Goal: Task Accomplishment & Management: Use online tool/utility

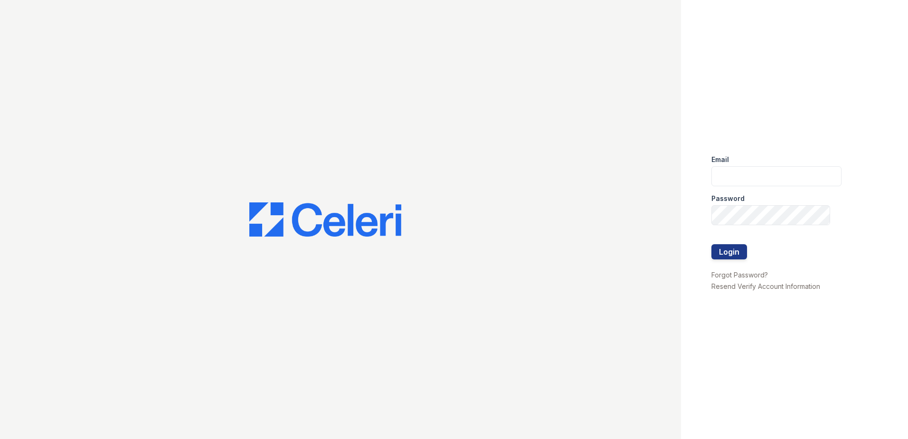
type input "sgasanov@trinity-pm.com"
click at [725, 260] on div at bounding box center [777, 264] width 130 height 10
click at [725, 255] on button "Login" at bounding box center [730, 251] width 36 height 15
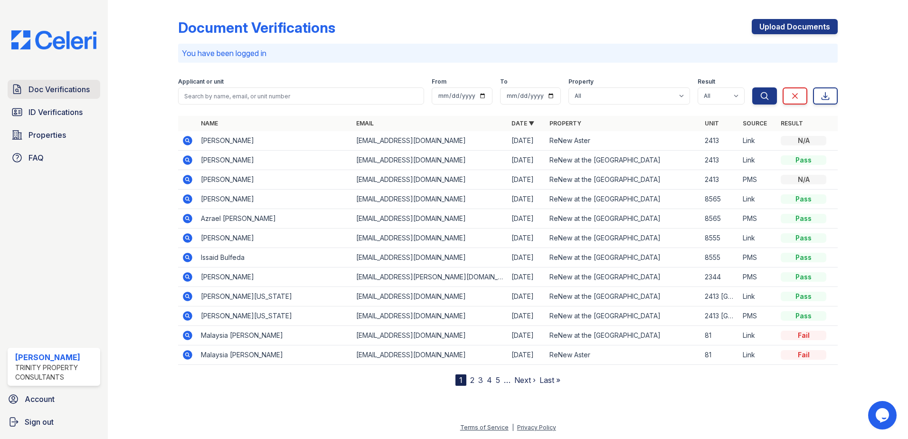
click at [57, 85] on span "Doc Verifications" at bounding box center [59, 89] width 61 height 11
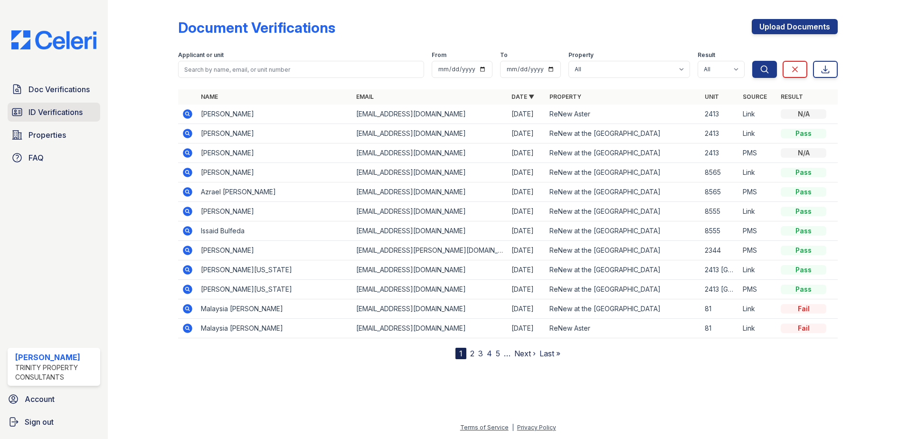
click at [60, 115] on span "ID Verifications" at bounding box center [56, 111] width 54 height 11
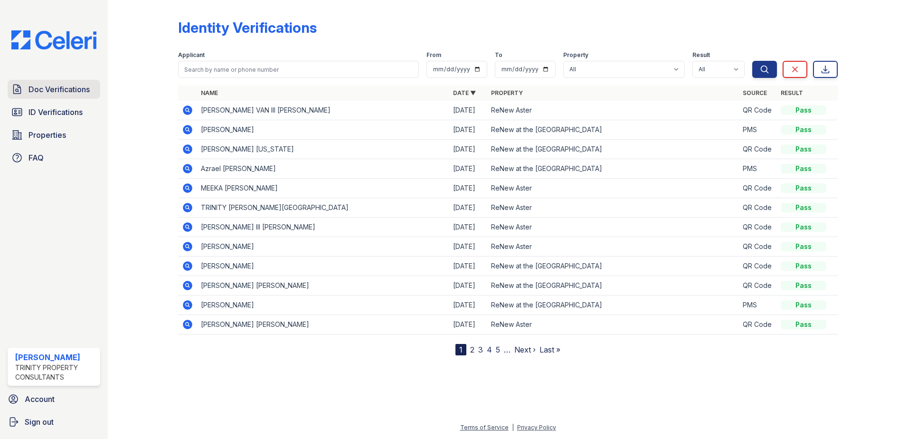
click at [60, 98] on link "Doc Verifications" at bounding box center [54, 89] width 93 height 19
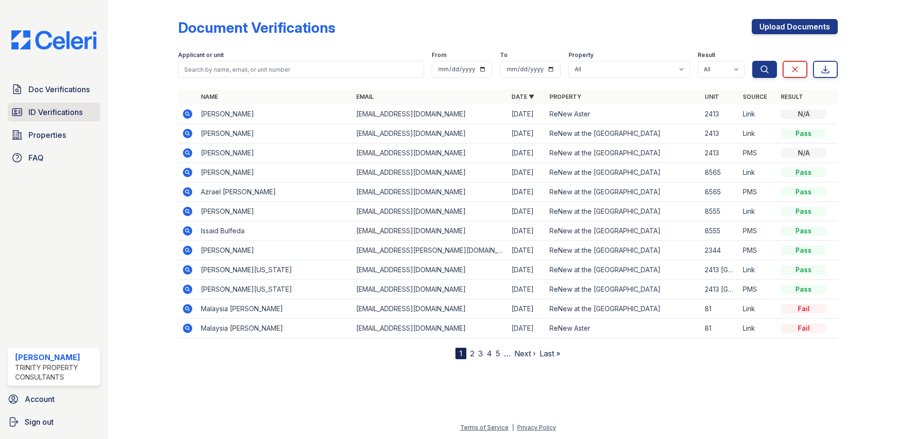
click at [59, 116] on span "ID Verifications" at bounding box center [56, 111] width 54 height 11
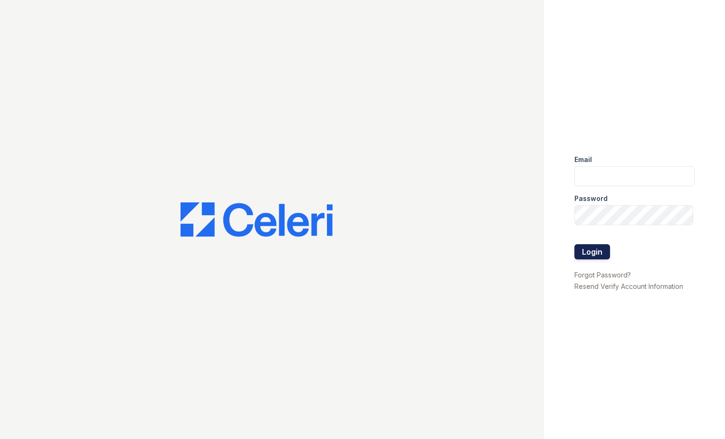
type input "[EMAIL_ADDRESS][DOMAIN_NAME]"
click at [592, 250] on button "Login" at bounding box center [592, 251] width 36 height 15
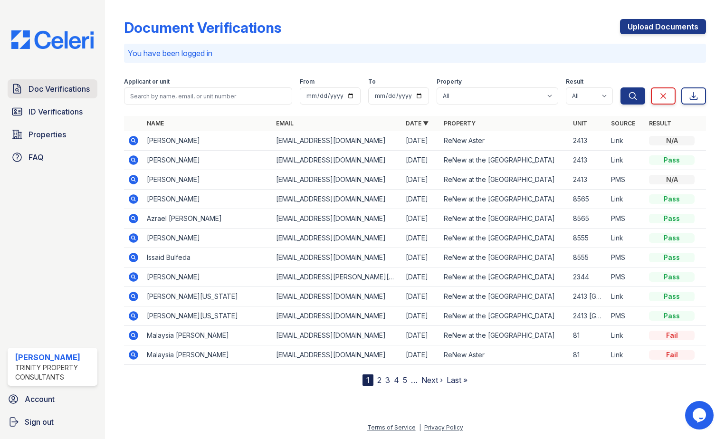
click at [22, 84] on icon at bounding box center [16, 88] width 11 height 11
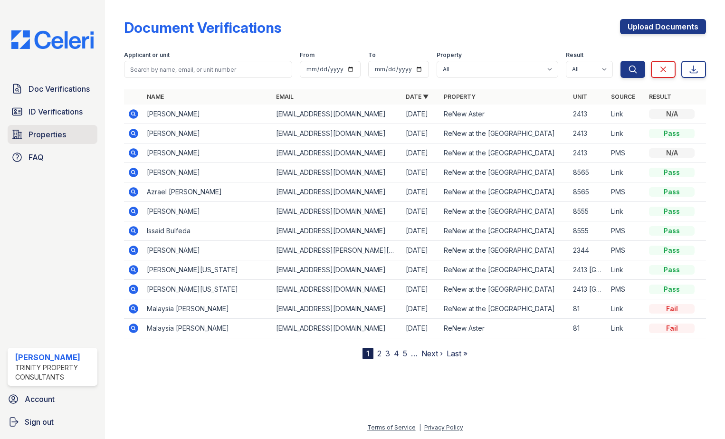
click at [48, 143] on link "Properties" at bounding box center [53, 134] width 90 height 19
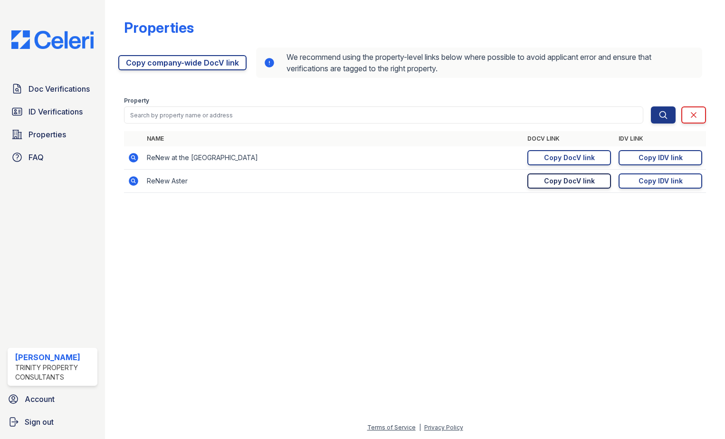
click at [576, 184] on div "Copy DocV link" at bounding box center [569, 181] width 51 height 10
click at [64, 95] on link "Doc Verifications" at bounding box center [53, 88] width 90 height 19
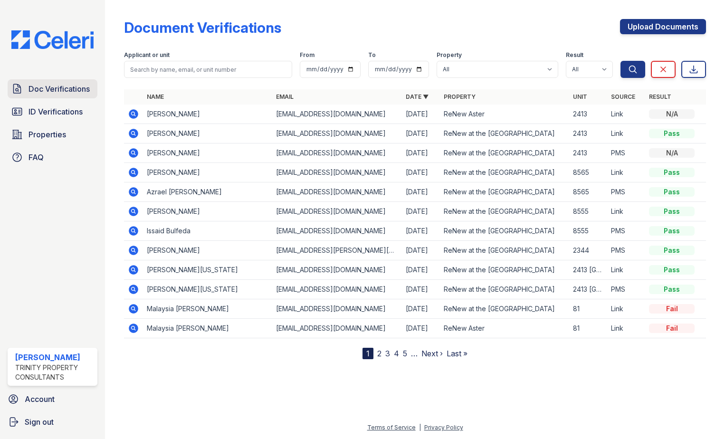
click at [65, 87] on span "Doc Verifications" at bounding box center [59, 88] width 61 height 11
click at [61, 111] on span "ID Verifications" at bounding box center [56, 111] width 54 height 11
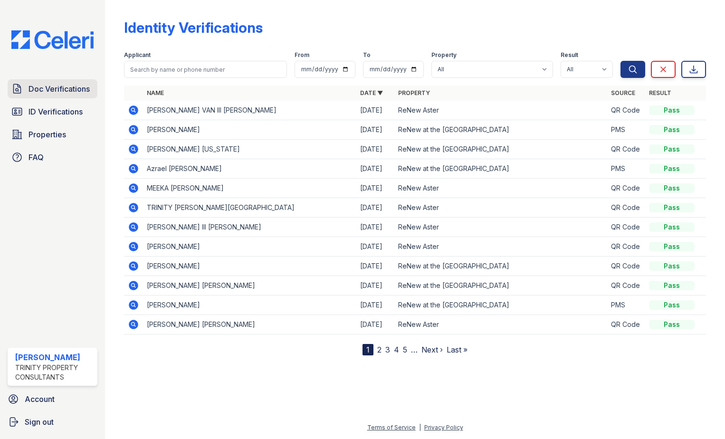
click at [64, 95] on link "Doc Verifications" at bounding box center [53, 88] width 90 height 19
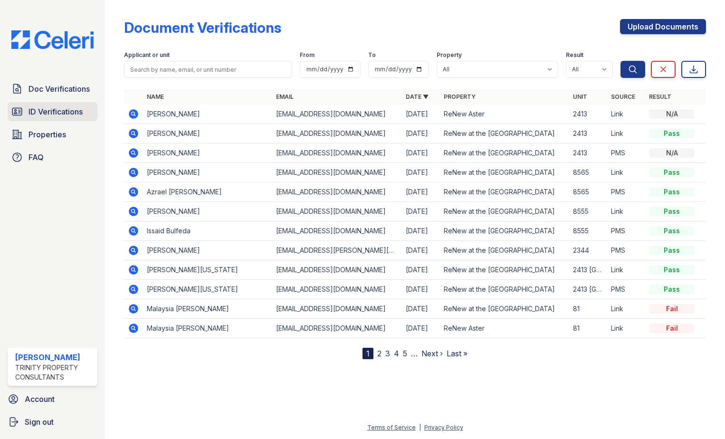
click at [62, 105] on link "ID Verifications" at bounding box center [53, 111] width 90 height 19
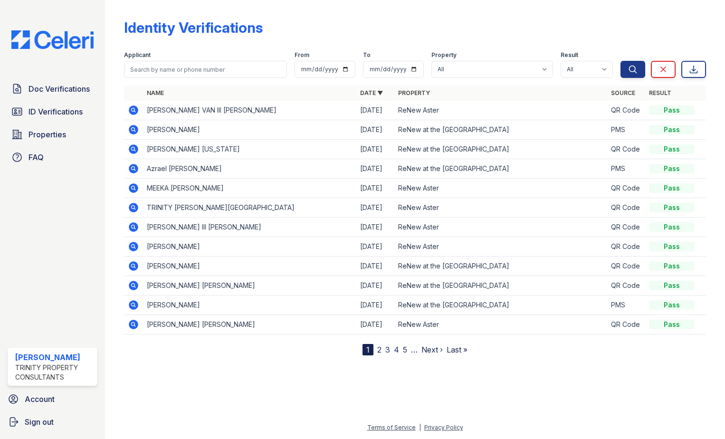
click at [136, 110] on icon at bounding box center [134, 110] width 10 height 10
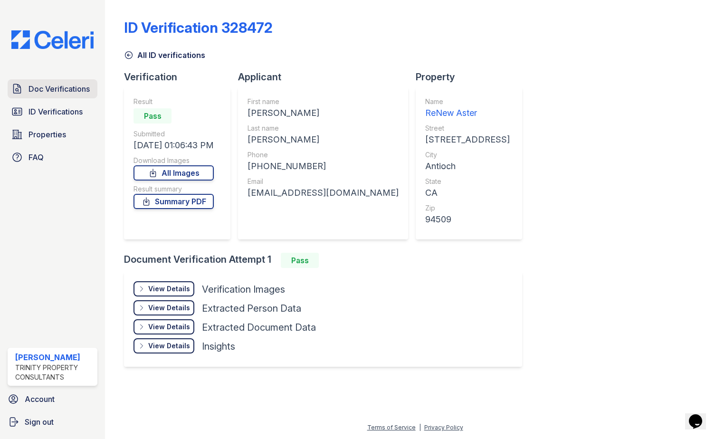
click at [81, 86] on span "Doc Verifications" at bounding box center [59, 88] width 61 height 11
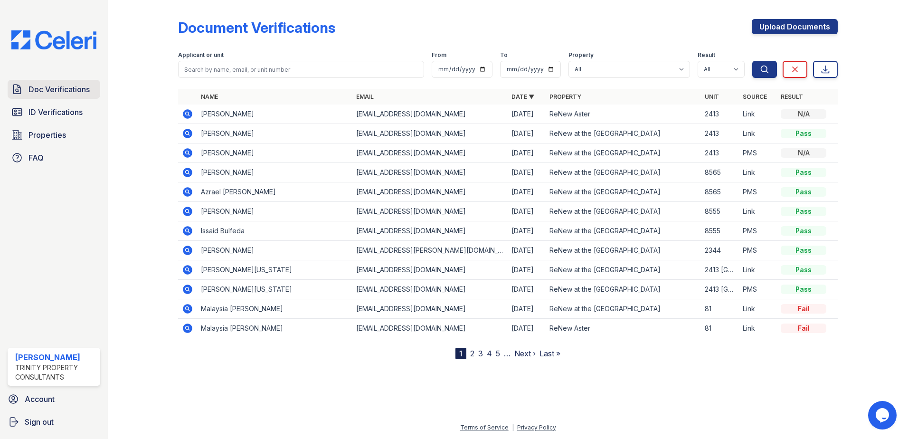
click at [49, 95] on span "Doc Verifications" at bounding box center [59, 89] width 61 height 11
click at [61, 120] on link "ID Verifications" at bounding box center [54, 112] width 93 height 19
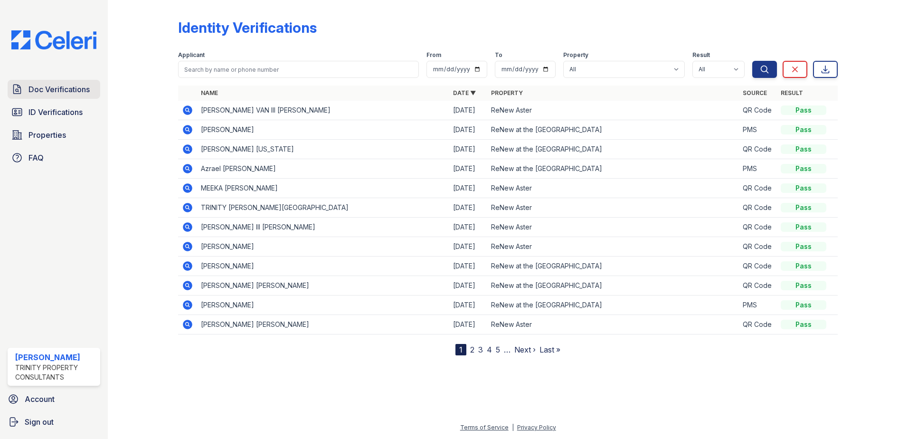
click at [62, 97] on link "Doc Verifications" at bounding box center [54, 89] width 93 height 19
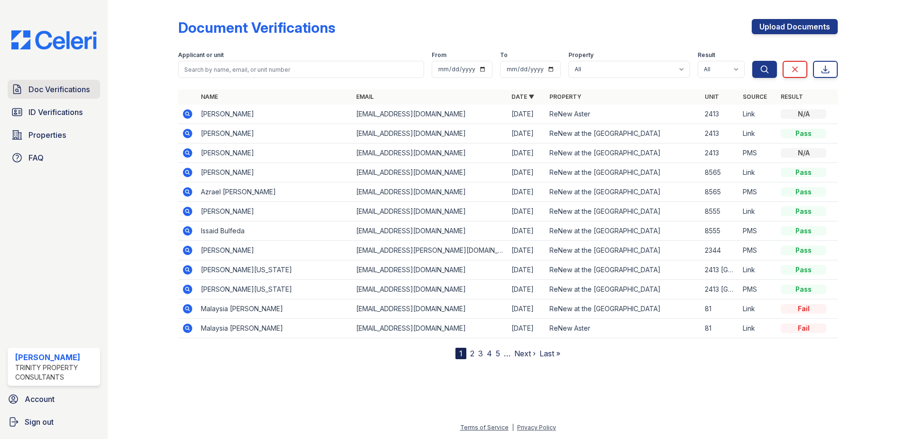
click at [60, 90] on span "Doc Verifications" at bounding box center [59, 89] width 61 height 11
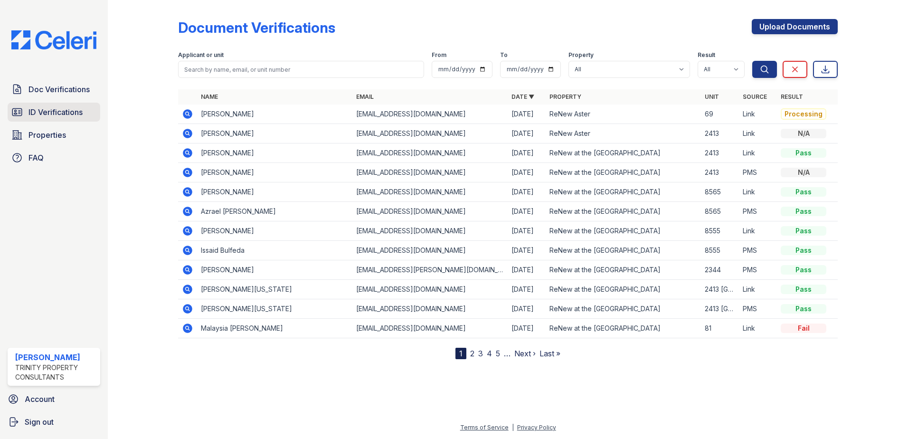
click at [23, 107] on link "ID Verifications" at bounding box center [54, 112] width 93 height 19
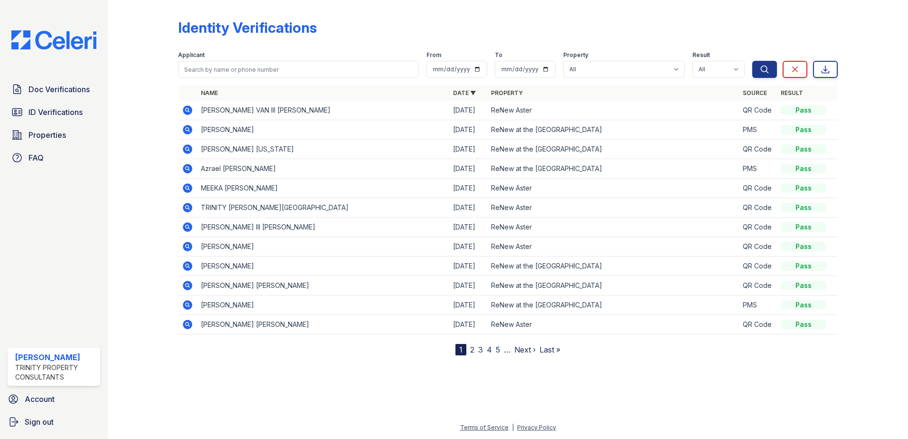
click at [191, 105] on icon at bounding box center [187, 110] width 11 height 11
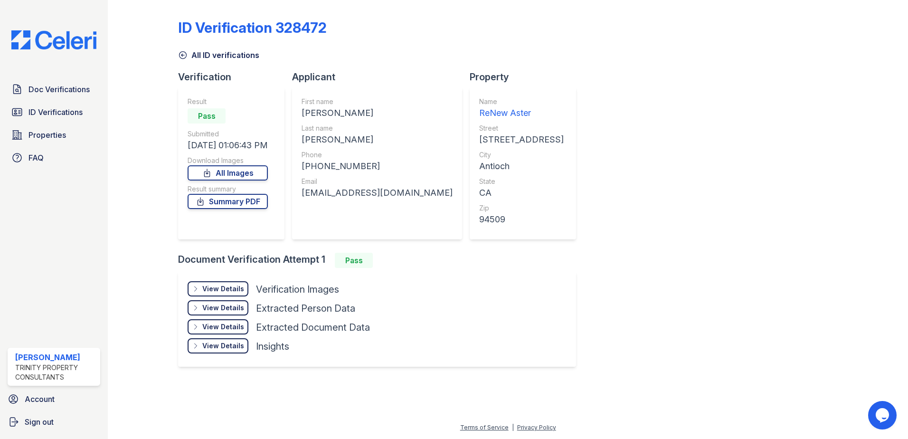
click at [228, 289] on div "View Details" at bounding box center [223, 289] width 42 height 10
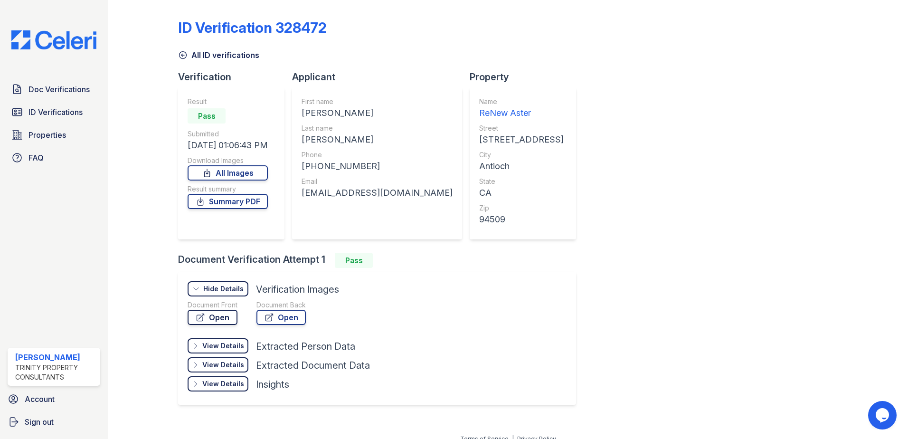
click at [236, 319] on link "Open" at bounding box center [213, 317] width 50 height 15
click at [75, 96] on link "Doc Verifications" at bounding box center [54, 89] width 93 height 19
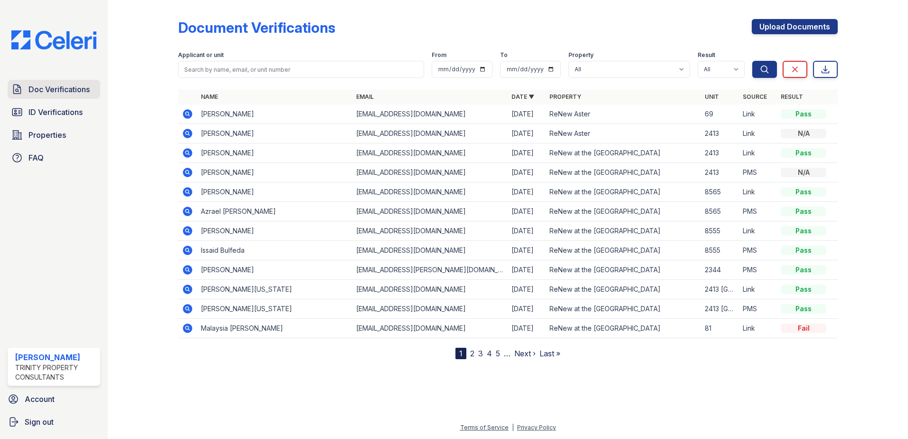
click at [69, 92] on span "Doc Verifications" at bounding box center [59, 89] width 61 height 11
click at [68, 108] on span "ID Verifications" at bounding box center [56, 111] width 54 height 11
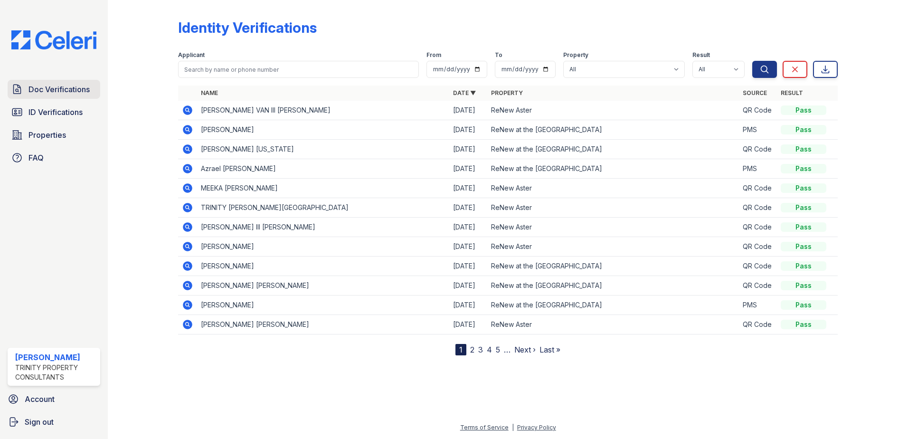
click at [68, 86] on span "Doc Verifications" at bounding box center [59, 89] width 61 height 11
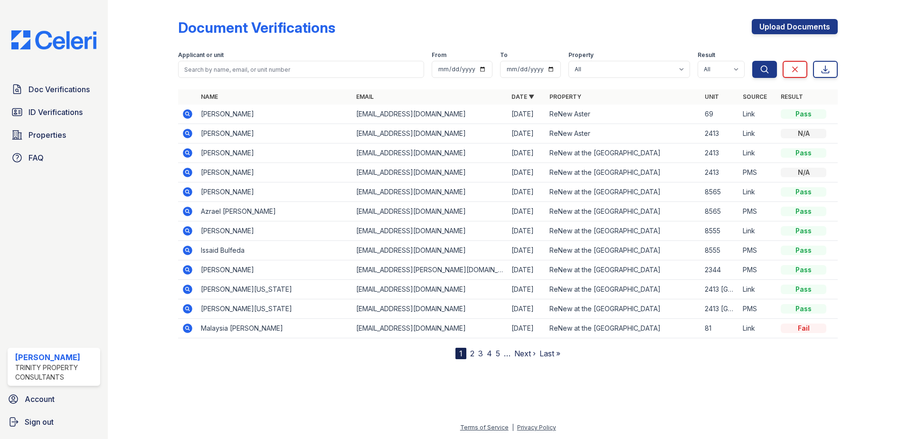
click at [185, 115] on icon at bounding box center [188, 114] width 10 height 10
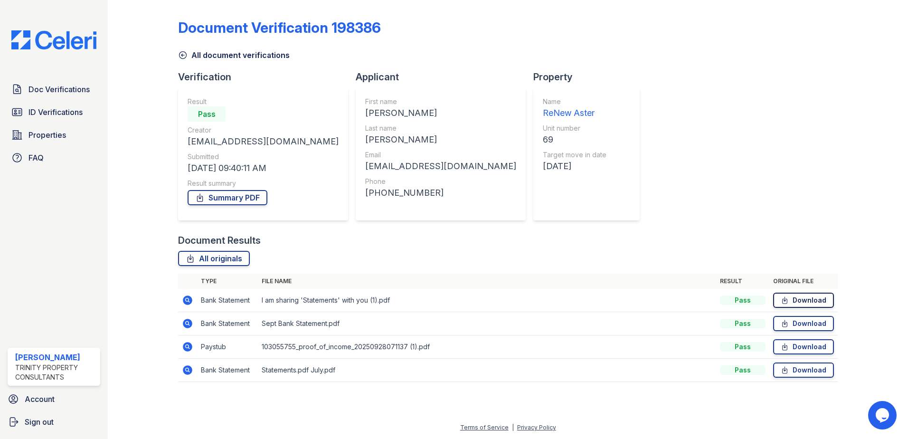
click at [797, 298] on link "Download" at bounding box center [803, 300] width 61 height 15
click at [797, 304] on link "Download" at bounding box center [803, 300] width 61 height 15
click at [796, 344] on link "Download" at bounding box center [803, 346] width 61 height 15
click at [778, 302] on link "Download" at bounding box center [803, 300] width 61 height 15
